Goal: Information Seeking & Learning: Learn about a topic

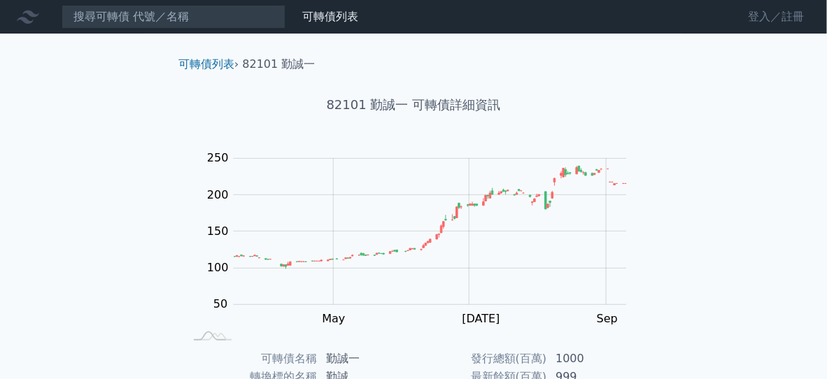
click at [792, 15] on link "登入／註冊" at bounding box center [776, 17] width 78 height 22
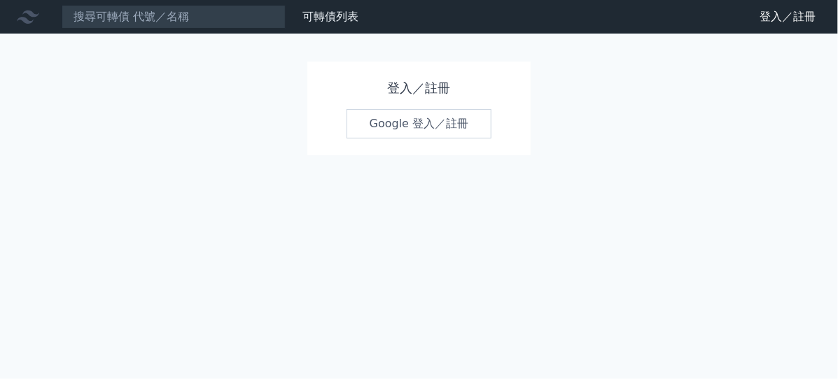
click at [414, 128] on link "Google 登入／註冊" at bounding box center [419, 123] width 146 height 29
click at [330, 16] on link "可轉債列表" at bounding box center [330, 16] width 56 height 13
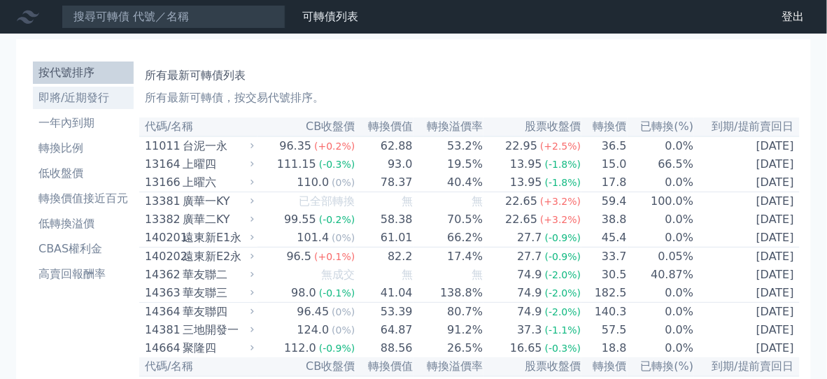
click at [78, 99] on li "即將/近期發行" at bounding box center [83, 98] width 101 height 17
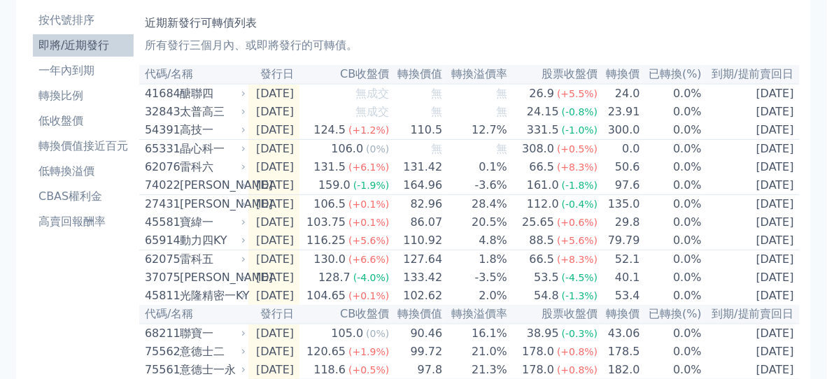
scroll to position [42, 0]
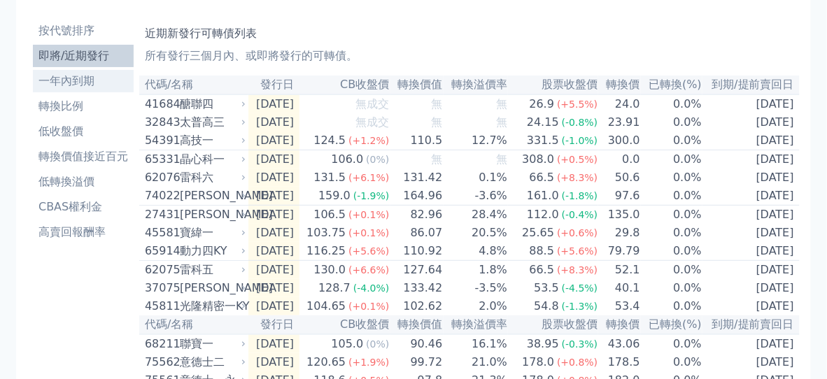
click at [83, 80] on li "一年內到期" at bounding box center [83, 81] width 101 height 17
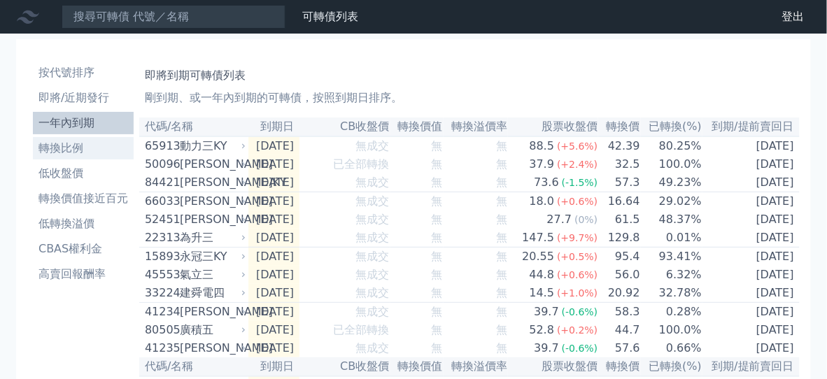
click at [50, 152] on li "轉換比例" at bounding box center [83, 148] width 101 height 17
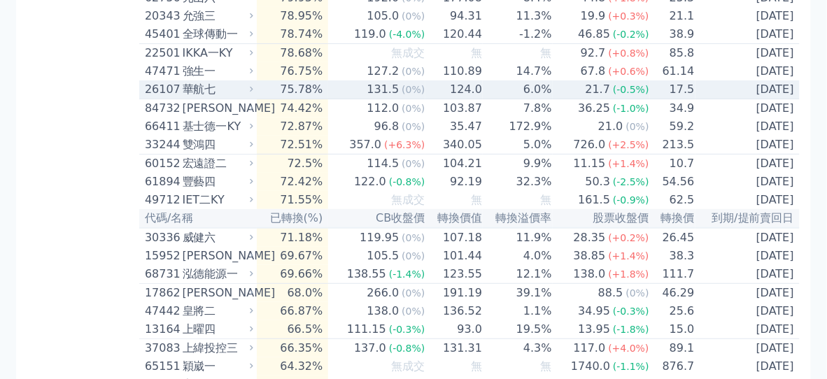
scroll to position [1609, 0]
